Goal: Information Seeking & Learning: Learn about a topic

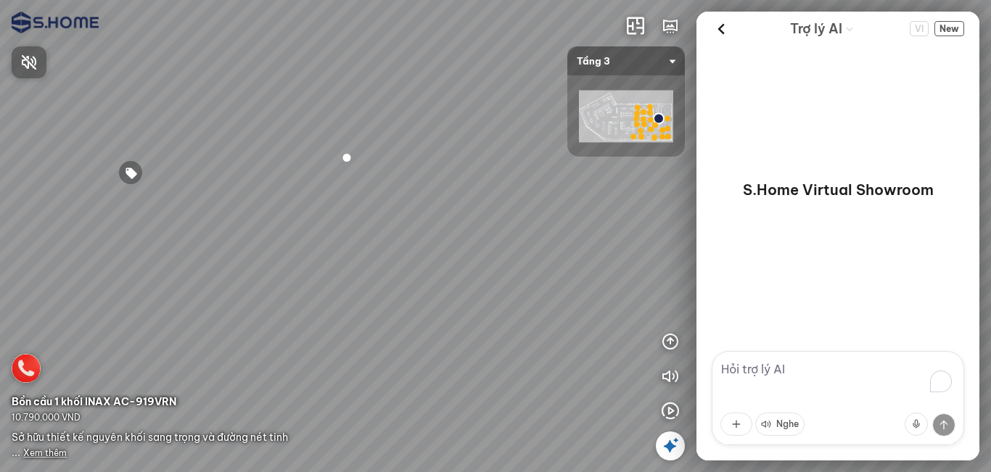
drag, startPoint x: 284, startPoint y: 200, endPoint x: 384, endPoint y: 233, distance: 104.6
click at [380, 238] on div at bounding box center [495, 236] width 991 height 472
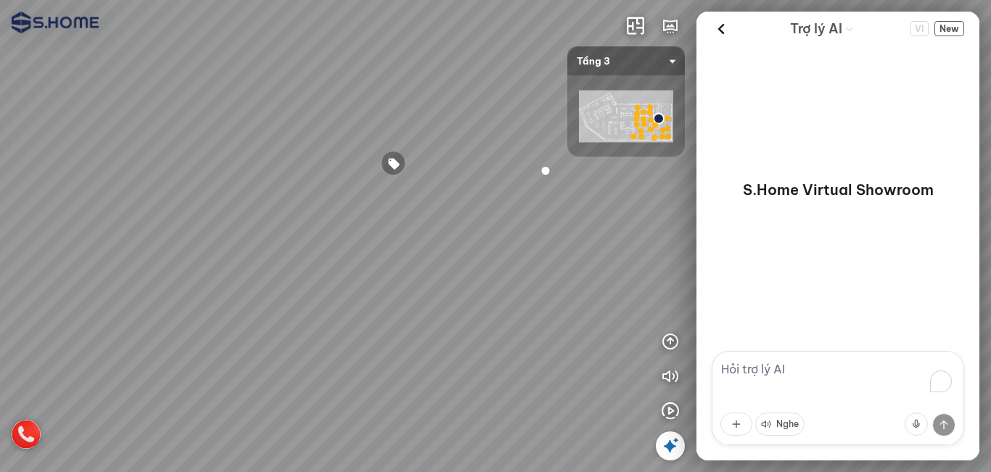
drag, startPoint x: 249, startPoint y: 100, endPoint x: 404, endPoint y: 115, distance: 155.9
click at [404, 115] on div at bounding box center [495, 236] width 991 height 472
click at [392, 165] on div at bounding box center [393, 164] width 25 height 25
click at [49, 454] on span "Xem thêm" at bounding box center [45, 452] width 44 height 11
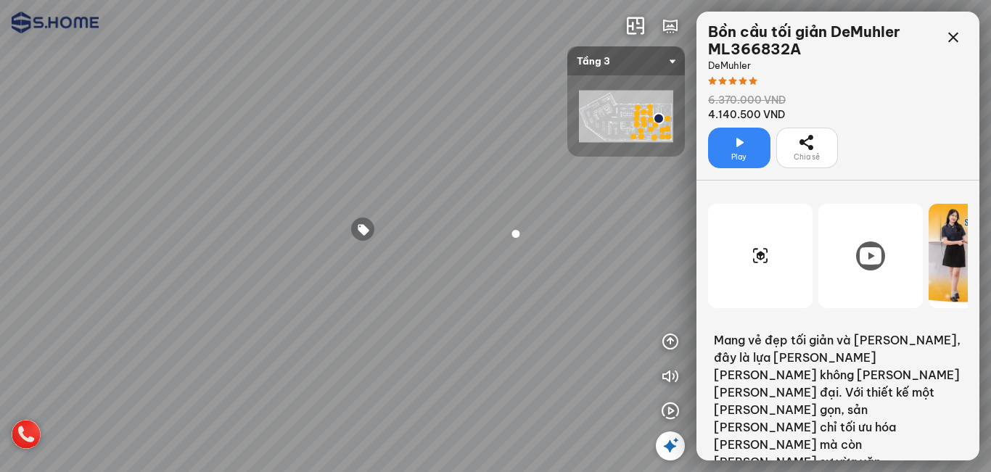
drag, startPoint x: 308, startPoint y: 195, endPoint x: 447, endPoint y: 183, distance: 139.0
click at [447, 183] on div at bounding box center [495, 236] width 991 height 472
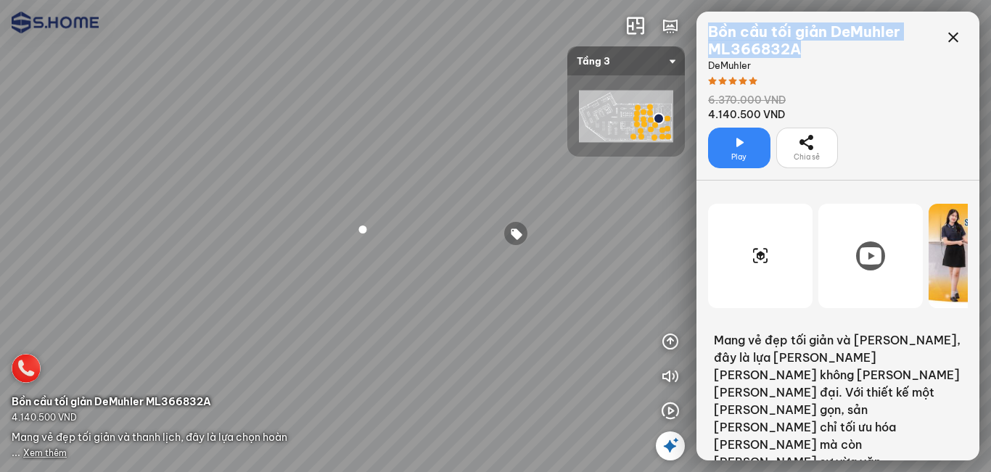
drag, startPoint x: 809, startPoint y: 49, endPoint x: 696, endPoint y: 34, distance: 113.3
click at [696, 34] on div "Bồn cầu tối giản DeMuhler ML366832A DeMuhler 6.370.000 VND 4.140.500 VND Play C…" at bounding box center [837, 96] width 283 height 169
copy div "Bồn cầu tối giản DeMuhler ML366832A"
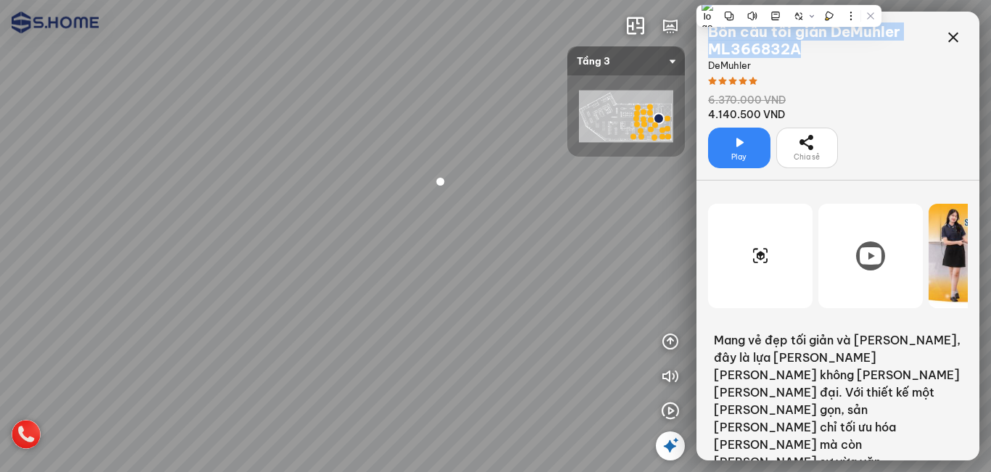
drag, startPoint x: 513, startPoint y: 343, endPoint x: 588, endPoint y: 299, distance: 86.4
click at [588, 299] on div at bounding box center [495, 236] width 991 height 472
drag, startPoint x: 564, startPoint y: 311, endPoint x: 589, endPoint y: 307, distance: 24.9
click at [589, 307] on div at bounding box center [495, 236] width 991 height 472
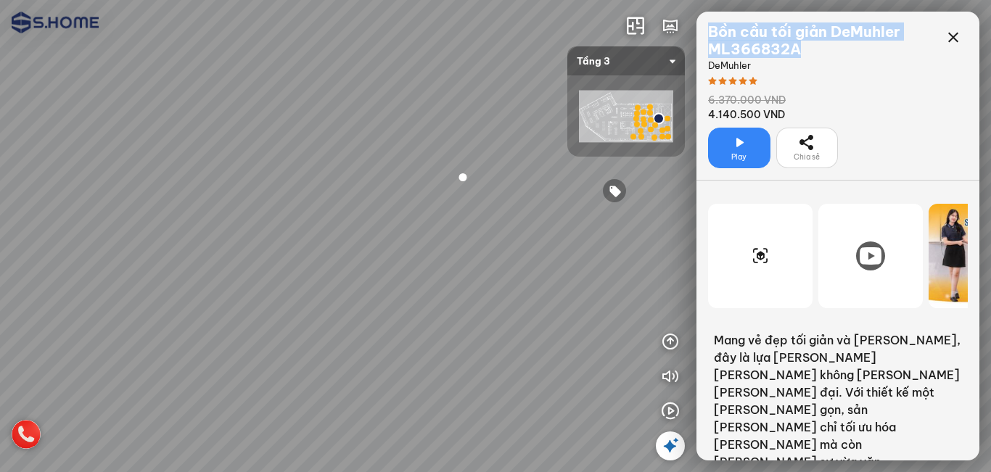
drag, startPoint x: 470, startPoint y: 202, endPoint x: 307, endPoint y: 151, distance: 171.1
click at [291, 147] on div at bounding box center [495, 236] width 991 height 472
drag, startPoint x: 355, startPoint y: 138, endPoint x: 360, endPoint y: 219, distance: 81.4
click at [358, 219] on div at bounding box center [495, 236] width 991 height 472
click at [635, 121] on div at bounding box center [636, 119] width 6 height 6
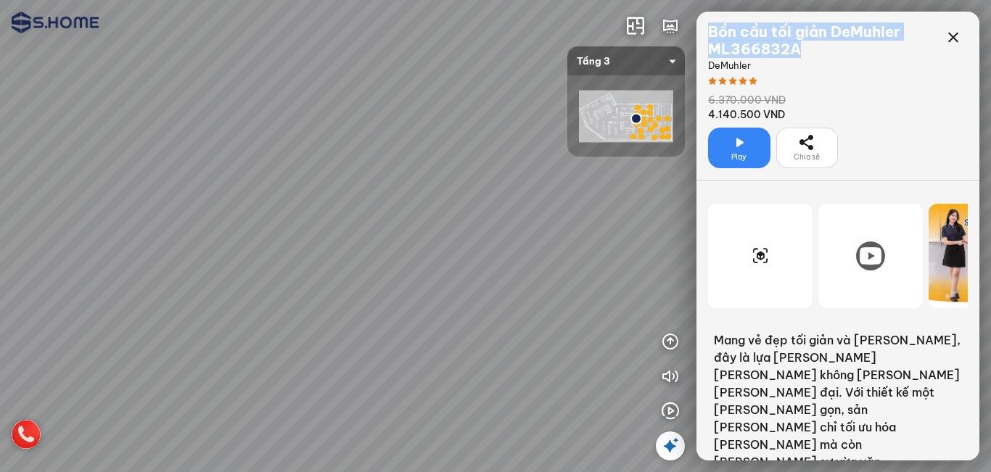
click at [602, 124] on img at bounding box center [626, 117] width 94 height 52
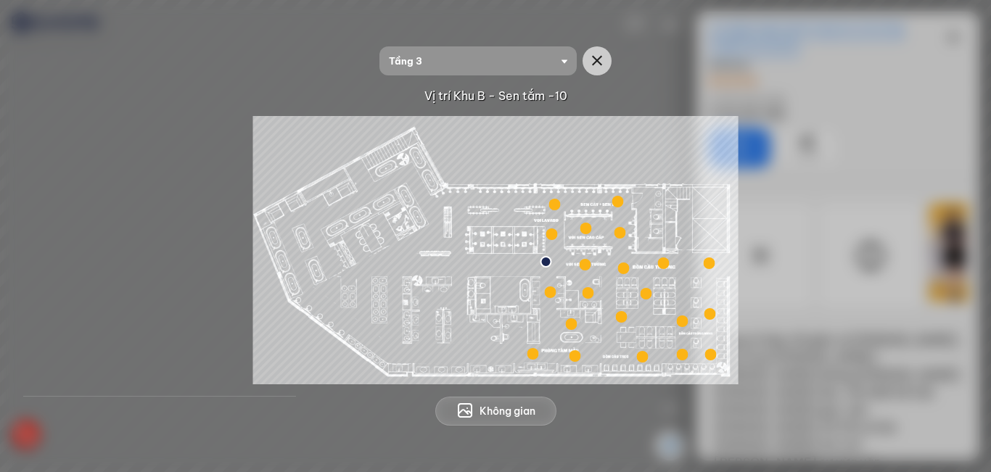
click at [684, 323] on div at bounding box center [683, 321] width 12 height 12
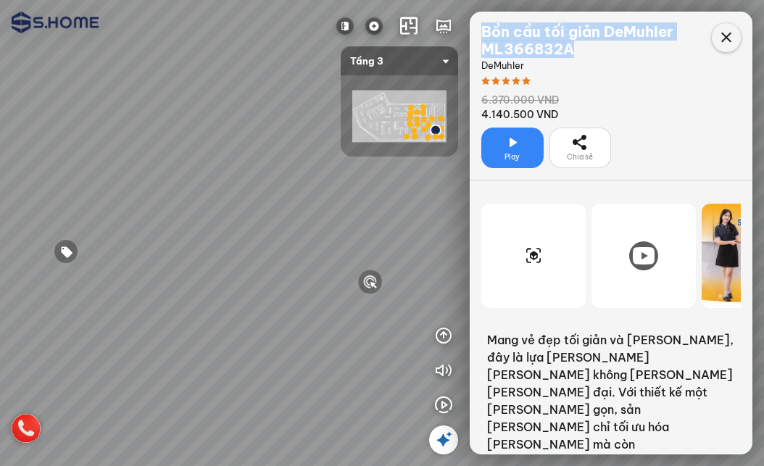
click at [728, 46] on icon at bounding box center [726, 37] width 17 height 17
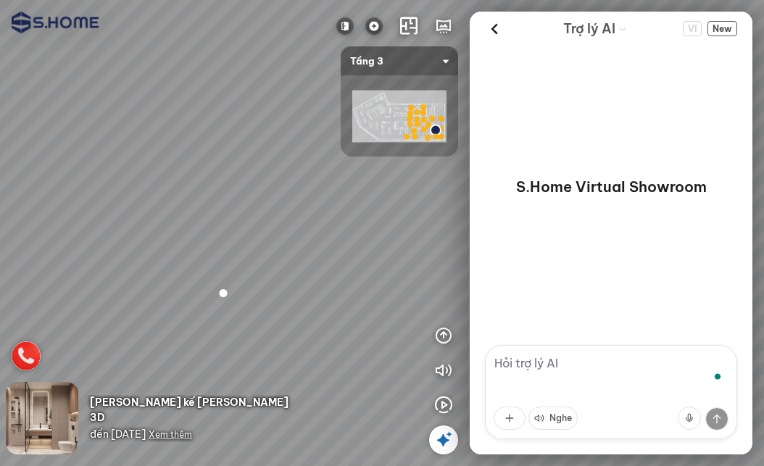
click at [440, 441] on icon at bounding box center [443, 439] width 17 height 17
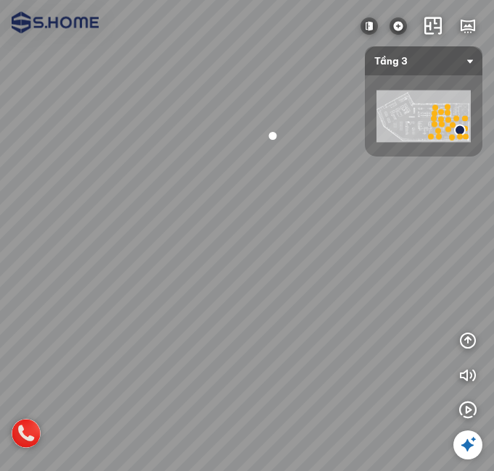
drag, startPoint x: 146, startPoint y: 225, endPoint x: 181, endPoint y: 159, distance: 74.6
click at [177, 145] on div at bounding box center [247, 235] width 494 height 471
drag, startPoint x: 173, startPoint y: 187, endPoint x: 217, endPoint y: 147, distance: 59.6
click at [217, 147] on div at bounding box center [247, 235] width 494 height 471
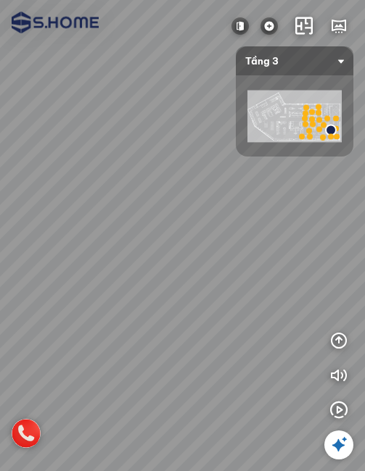
drag, startPoint x: 95, startPoint y: 261, endPoint x: 218, endPoint y: 231, distance: 126.8
click at [218, 231] on div at bounding box center [182, 235] width 365 height 471
drag, startPoint x: 176, startPoint y: 236, endPoint x: 215, endPoint y: 245, distance: 40.3
click at [215, 245] on div at bounding box center [182, 235] width 365 height 471
drag, startPoint x: 202, startPoint y: 280, endPoint x: 186, endPoint y: 260, distance: 24.8
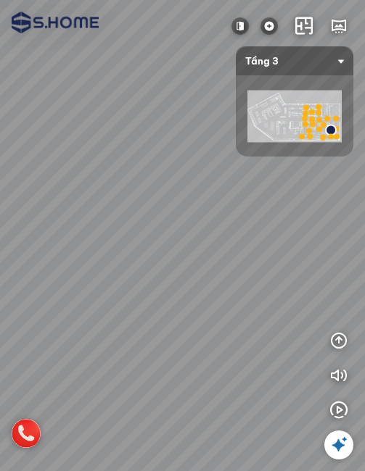
click at [186, 260] on div at bounding box center [182, 235] width 365 height 471
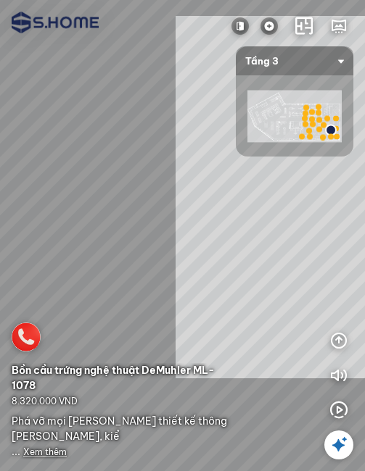
click at [357, 205] on div "INFO: krpano 1.20.8 (build [DATE]) INFO: HTML5/Desktop - Chrome 140.0 - WebGL I…" at bounding box center [182, 235] width 365 height 471
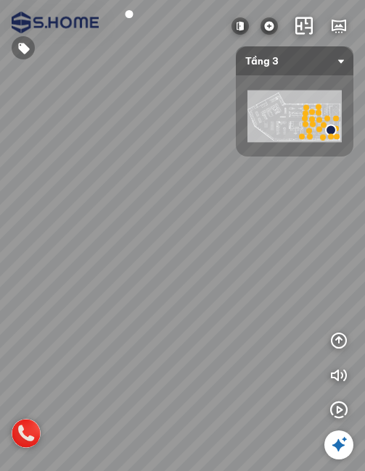
drag, startPoint x: 235, startPoint y: 213, endPoint x: 230, endPoint y: 278, distance: 65.5
click at [230, 278] on div at bounding box center [182, 235] width 365 height 471
drag, startPoint x: 215, startPoint y: 236, endPoint x: 210, endPoint y: 281, distance: 44.5
click at [210, 281] on div at bounding box center [182, 235] width 365 height 471
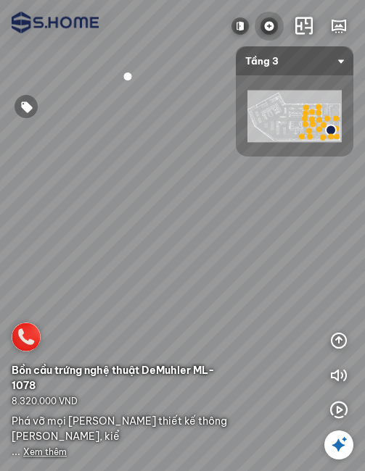
click at [261, 30] on img at bounding box center [268, 25] width 17 height 17
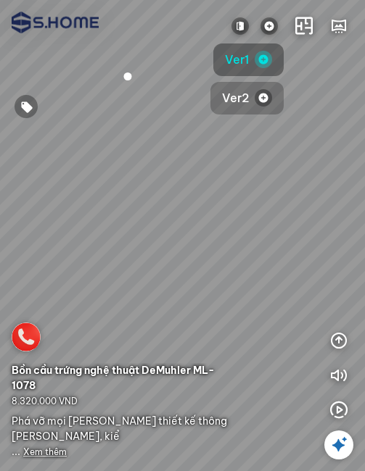
click at [255, 96] on img "button" at bounding box center [263, 97] width 17 height 17
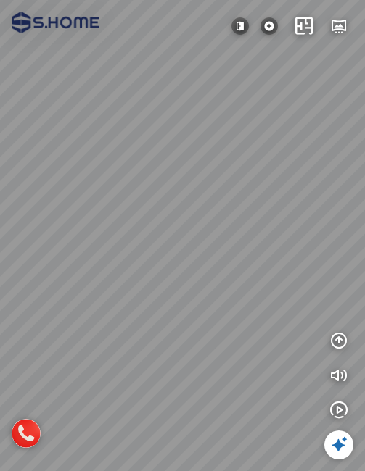
drag, startPoint x: 143, startPoint y: 229, endPoint x: 213, endPoint y: 220, distance: 71.0
click at [213, 220] on div at bounding box center [182, 235] width 365 height 471
drag, startPoint x: 173, startPoint y: 213, endPoint x: 215, endPoint y: 197, distance: 45.2
click at [215, 197] on div at bounding box center [182, 235] width 365 height 471
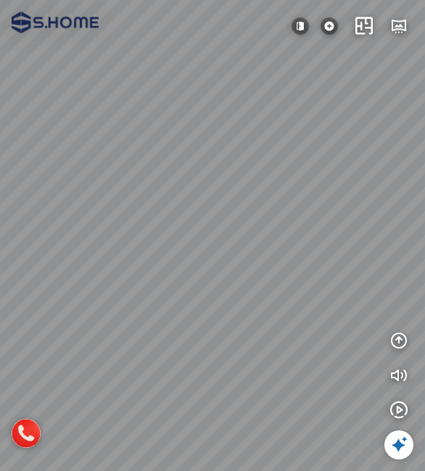
drag, startPoint x: 241, startPoint y: 268, endPoint x: 273, endPoint y: 296, distance: 43.2
click at [273, 296] on div at bounding box center [212, 235] width 425 height 471
drag, startPoint x: 231, startPoint y: 297, endPoint x: 234, endPoint y: 315, distance: 19.1
click at [234, 315] on div at bounding box center [212, 235] width 425 height 471
drag, startPoint x: 256, startPoint y: 291, endPoint x: 245, endPoint y: 297, distance: 12.3
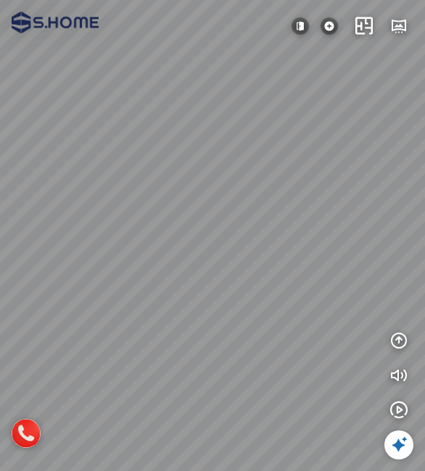
click at [245, 297] on div at bounding box center [212, 235] width 425 height 471
click at [300, 29] on img at bounding box center [300, 25] width 17 height 17
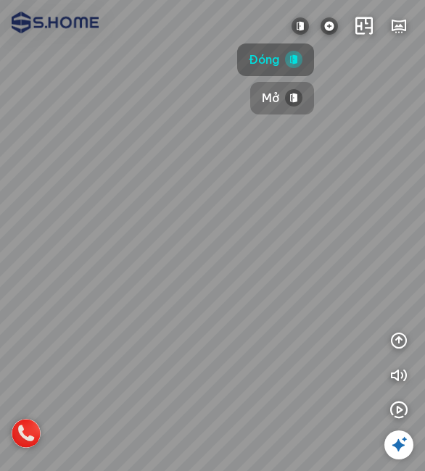
click at [270, 94] on span "Mở" at bounding box center [270, 98] width 17 height 18
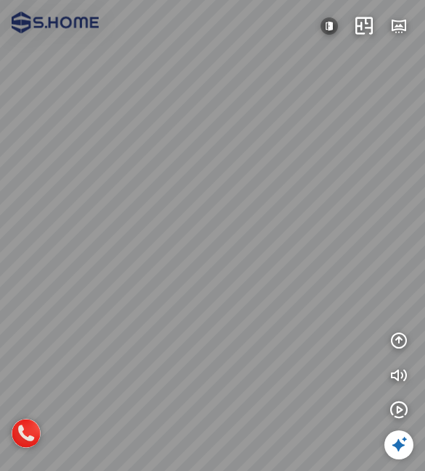
drag, startPoint x: 183, startPoint y: 272, endPoint x: 193, endPoint y: 267, distance: 10.7
click at [193, 267] on div at bounding box center [212, 235] width 425 height 471
